Goal: Information Seeking & Learning: Check status

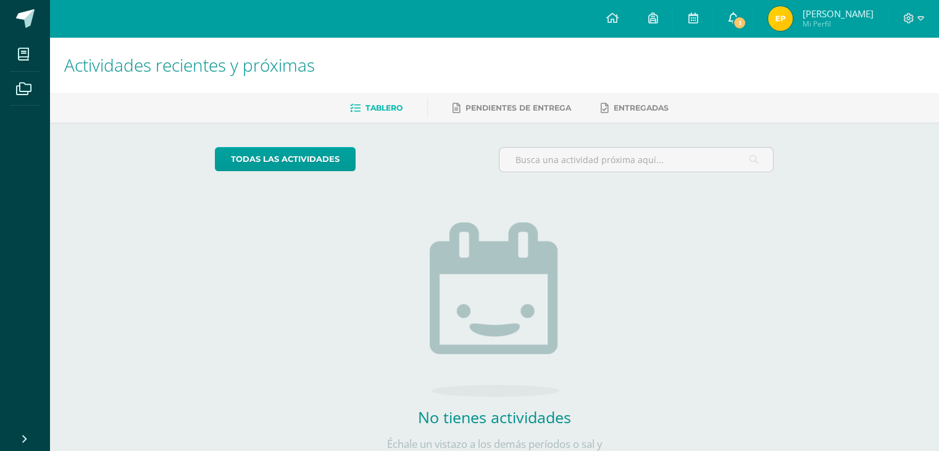
click at [753, 27] on link "1" at bounding box center [733, 18] width 40 height 37
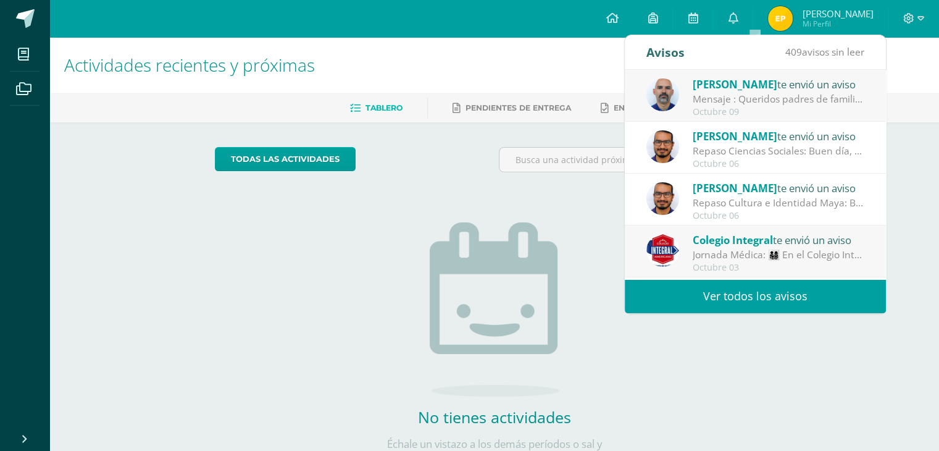
click at [775, 92] on div "Mensaje : Queridos padres de familia: Quiero agradecerles sinceramente por la c…" at bounding box center [779, 99] width 172 height 14
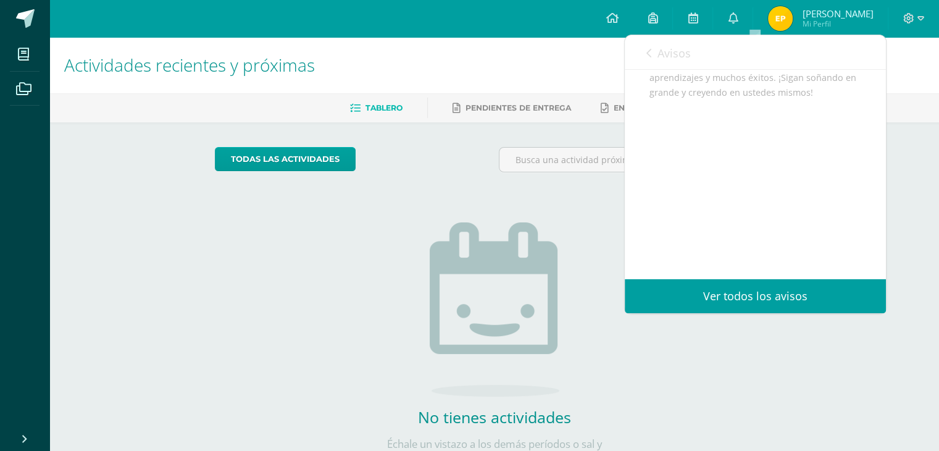
scroll to position [519, 0]
click at [647, 46] on link "Avisos" at bounding box center [669, 52] width 44 height 35
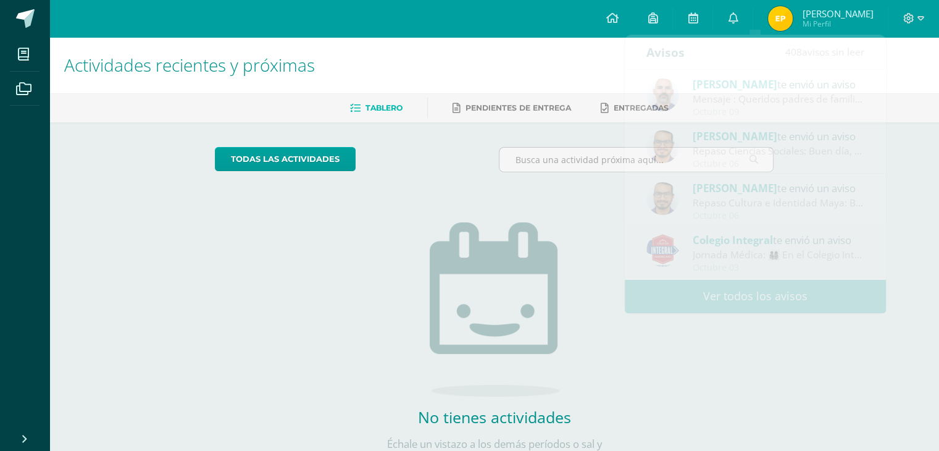
click at [579, 75] on h1 "Actividades recientes y próximas" at bounding box center [494, 65] width 860 height 56
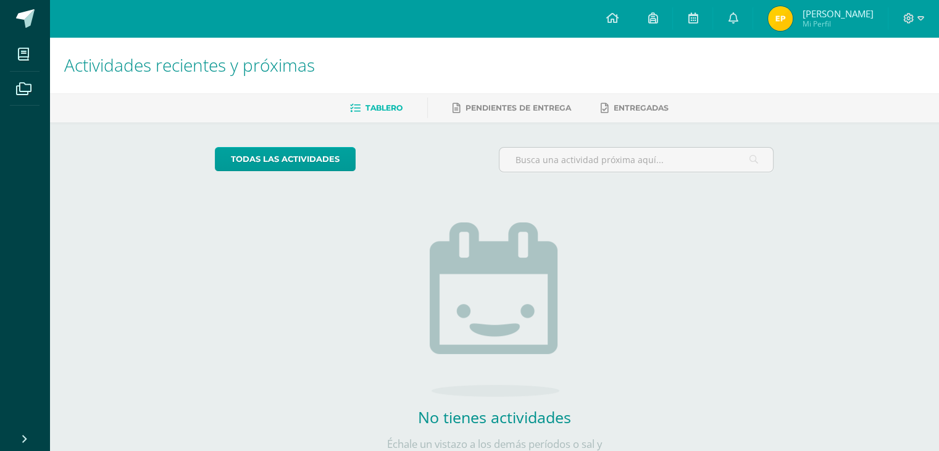
click at [793, 7] on img at bounding box center [780, 18] width 25 height 25
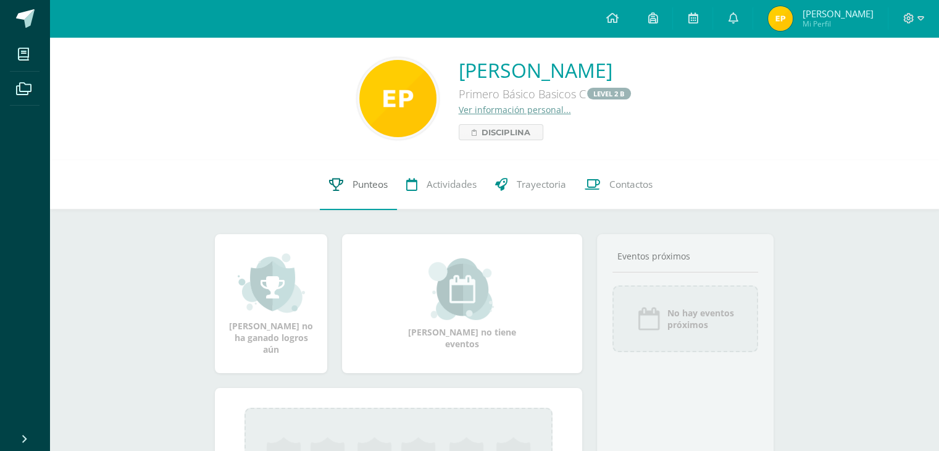
click at [370, 185] on span "Punteos" at bounding box center [370, 184] width 35 height 13
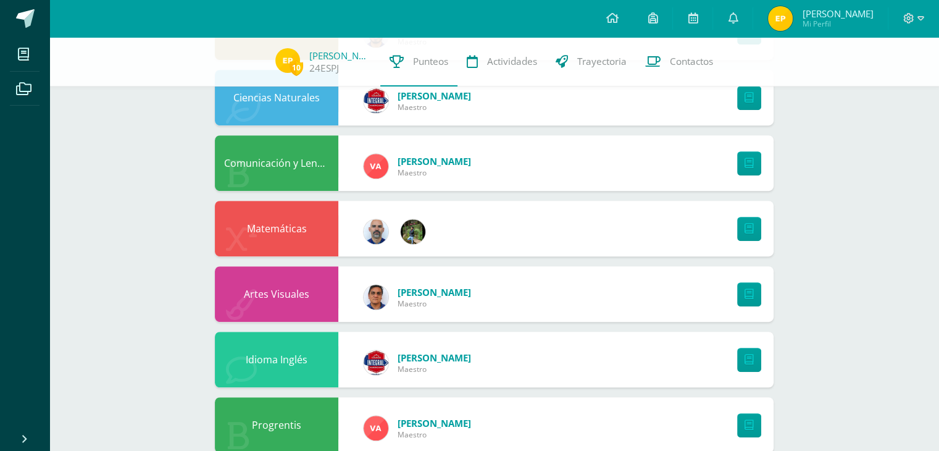
scroll to position [674, 0]
